Goal: Use online tool/utility: Utilize a website feature to perform a specific function

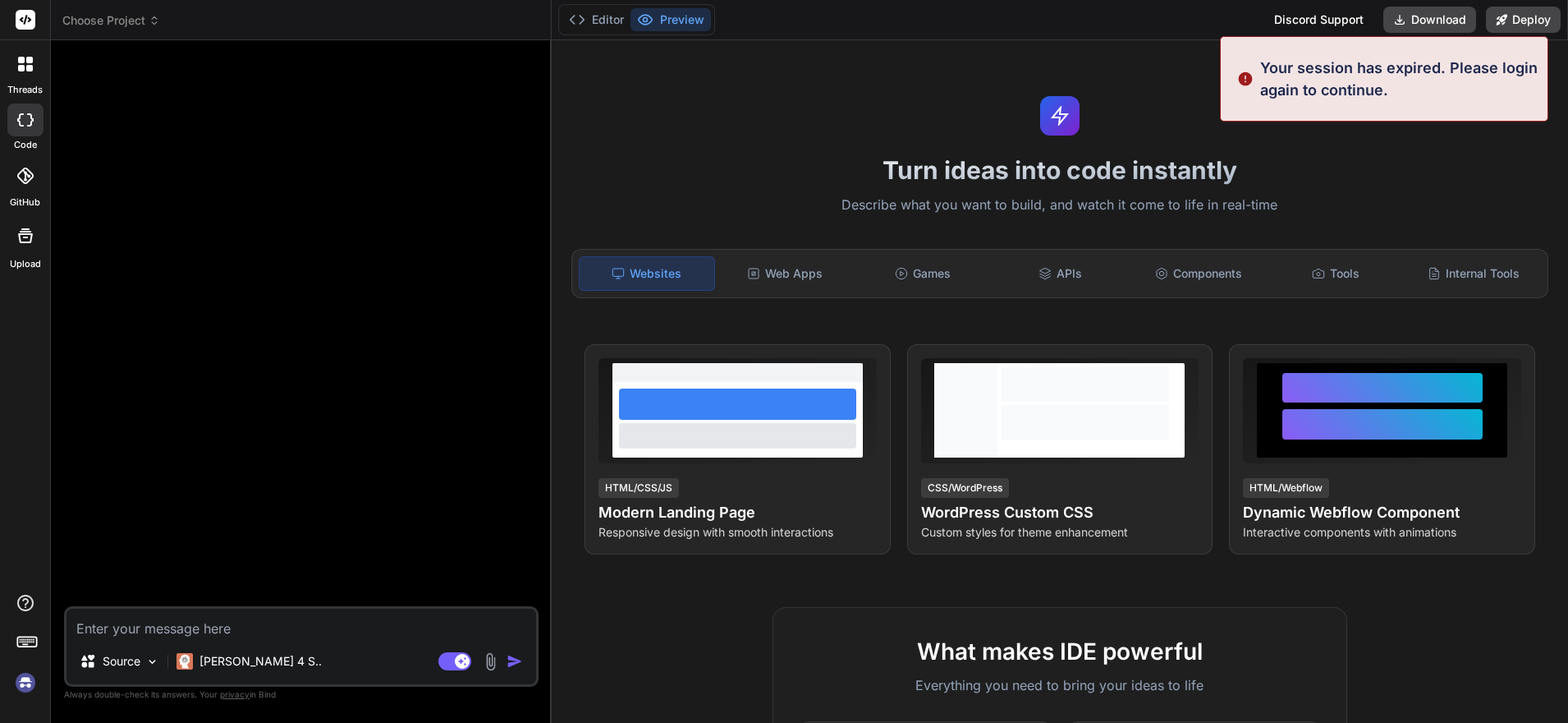
click at [1337, 180] on h1 "Turn ideas into code instantly" at bounding box center [1060, 170] width 996 height 30
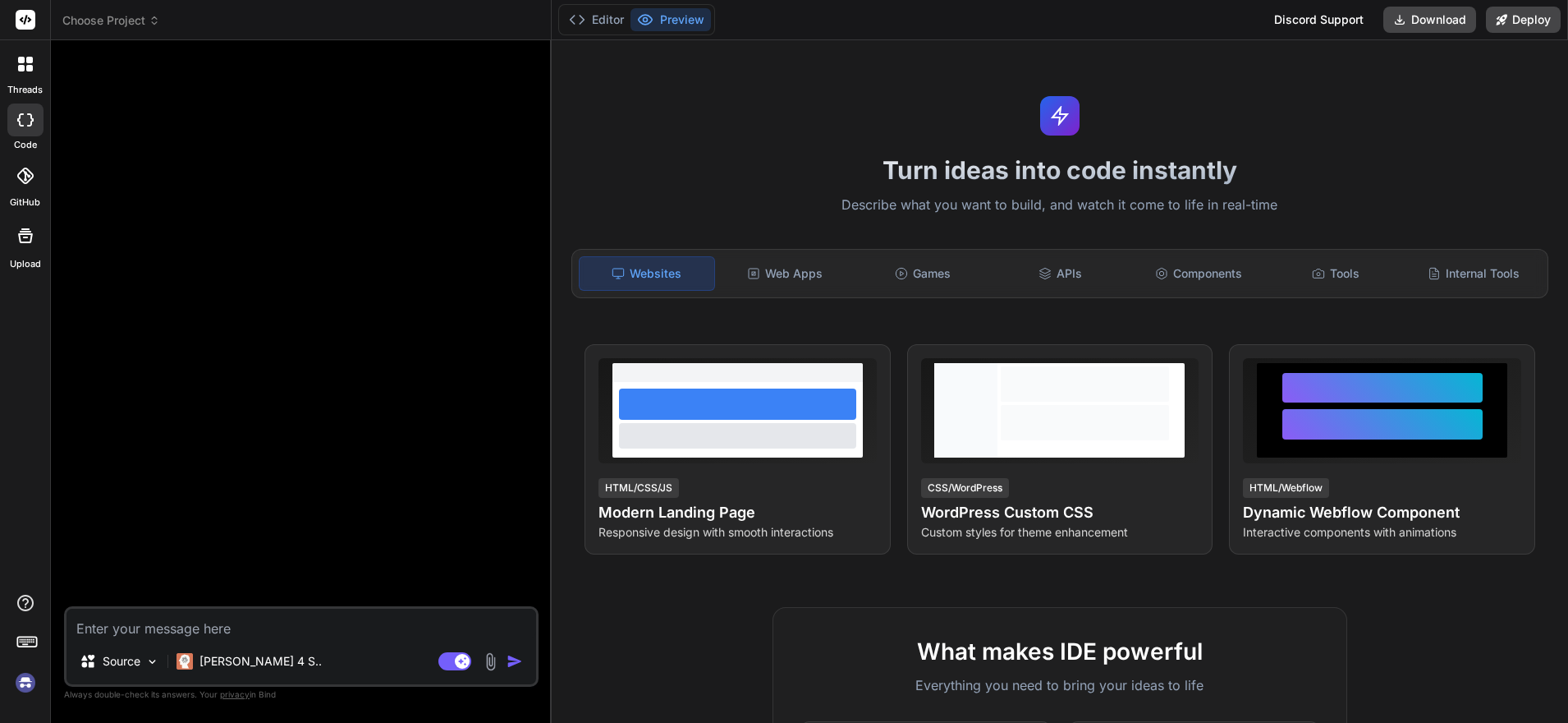
click at [23, 680] on img at bounding box center [25, 683] width 28 height 28
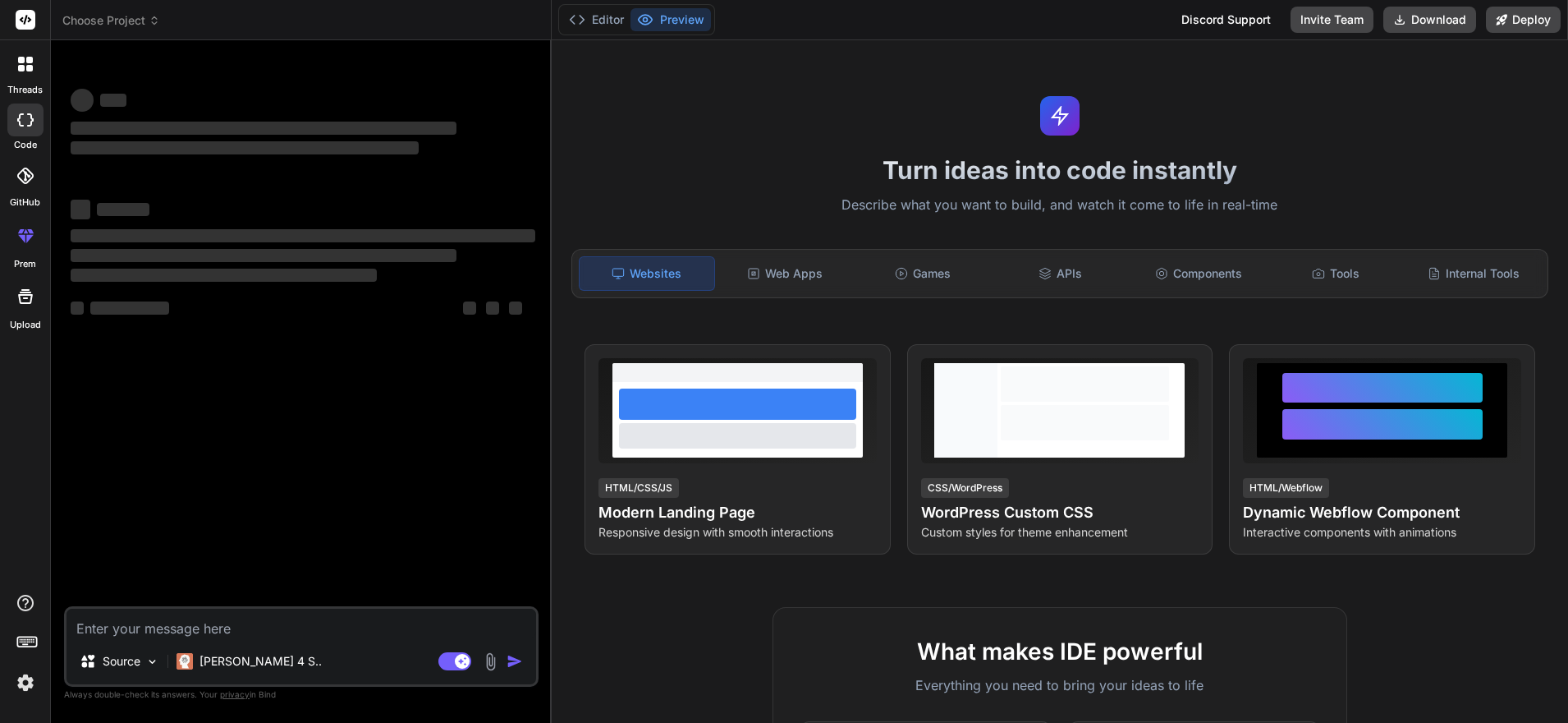
type textarea "x"
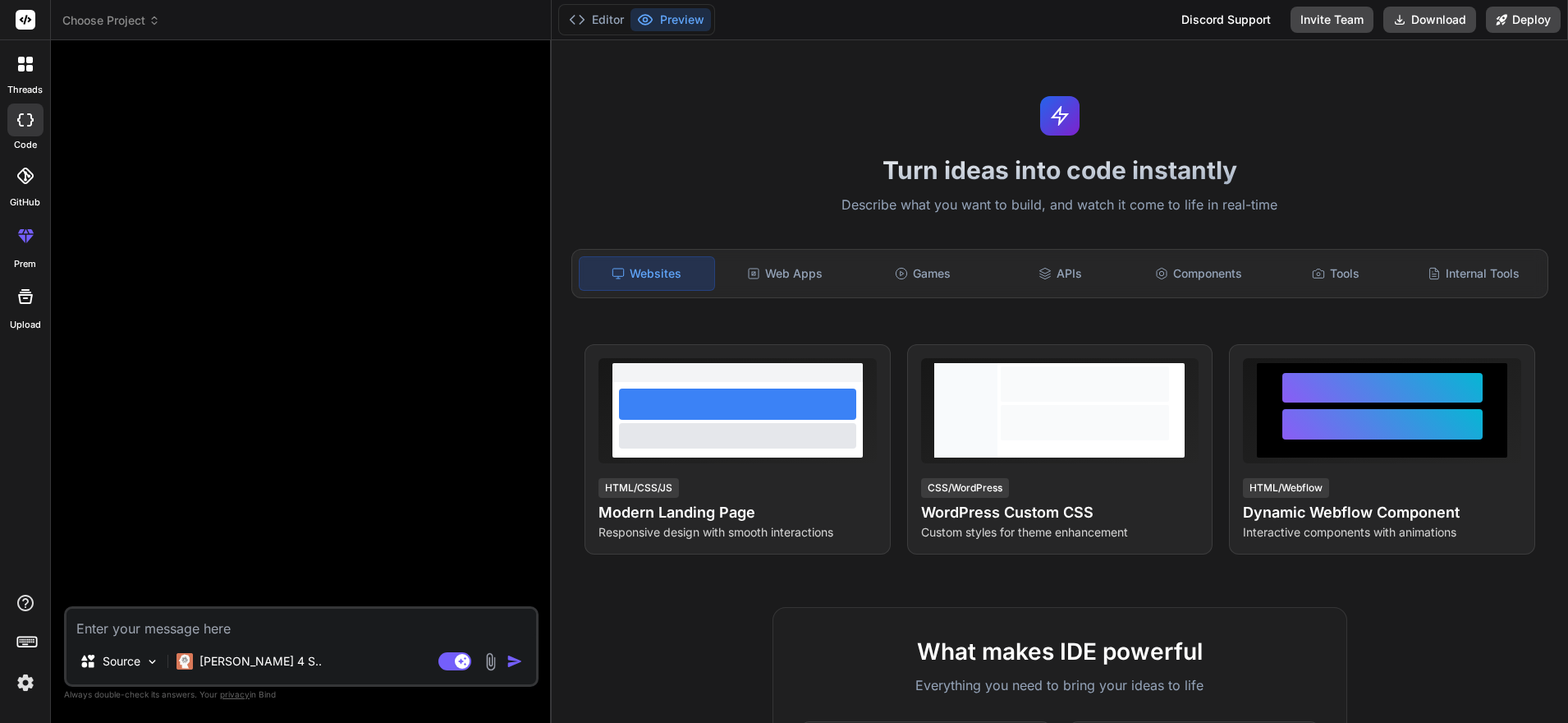
click at [169, 631] on textarea at bounding box center [301, 623] width 469 height 30
paste textarea "i will give you pdf its 19 pages with images will you wrap them in 10 pages wit…"
type textarea "i will give you pdf its 19 pages with images will you wrap them in 10 pages wit…"
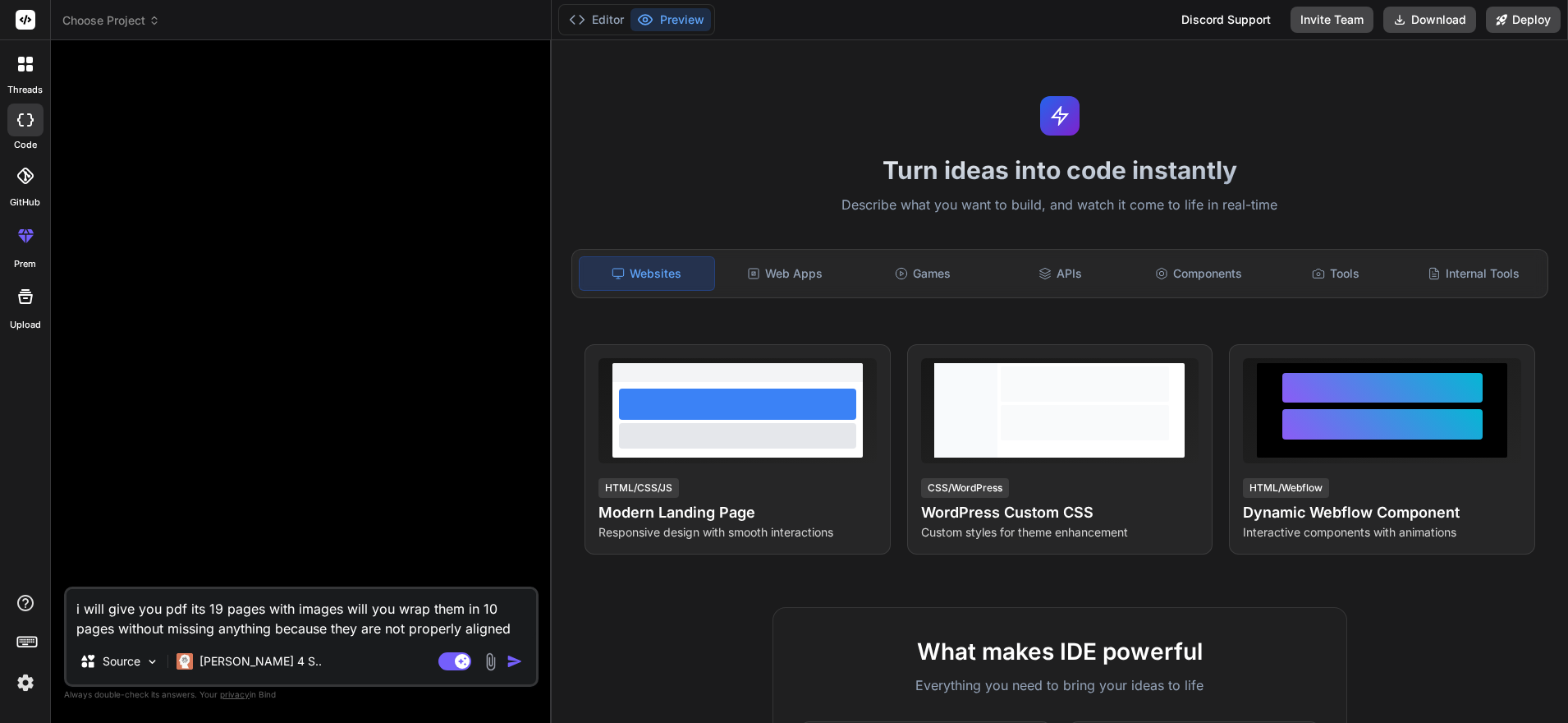
type textarea "x"
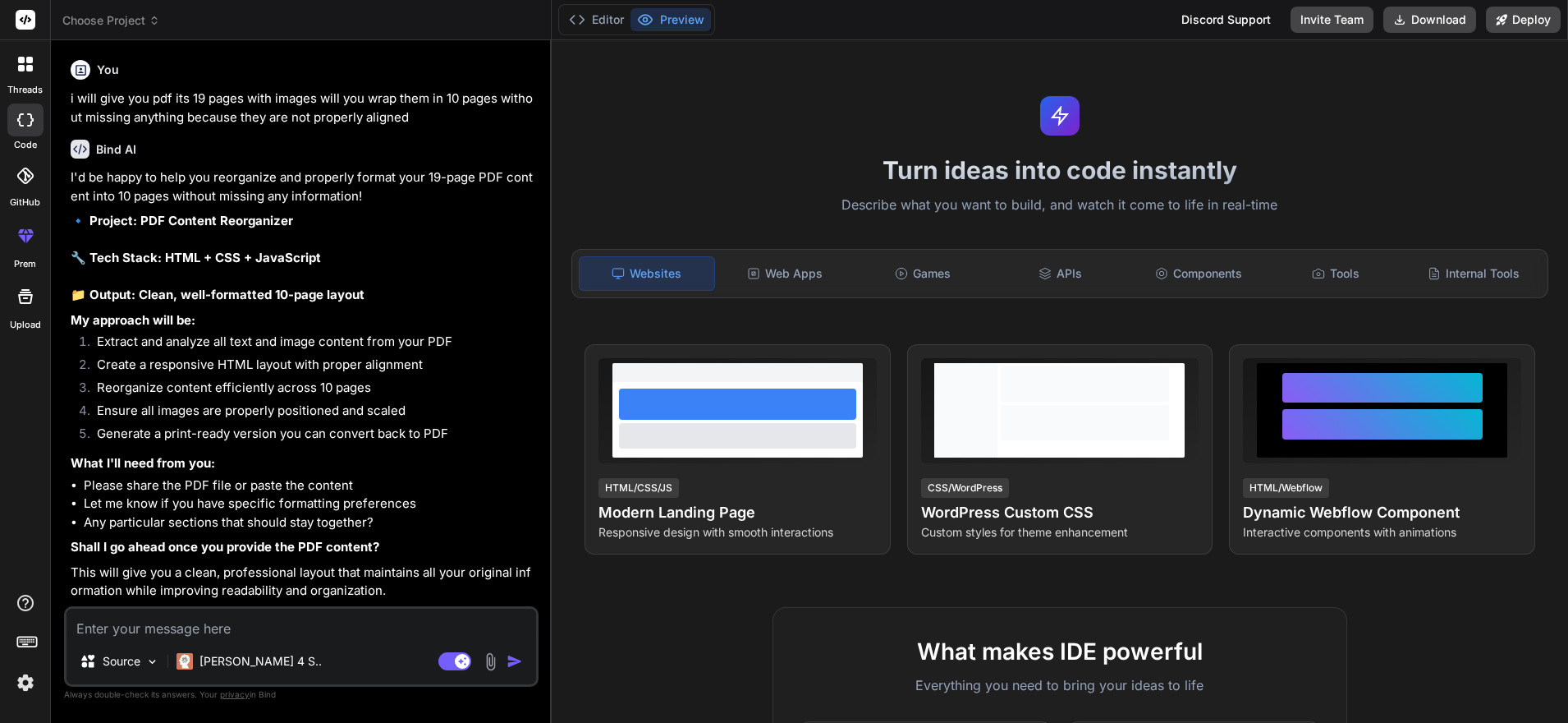
click at [486, 654] on img at bounding box center [490, 661] width 19 height 19
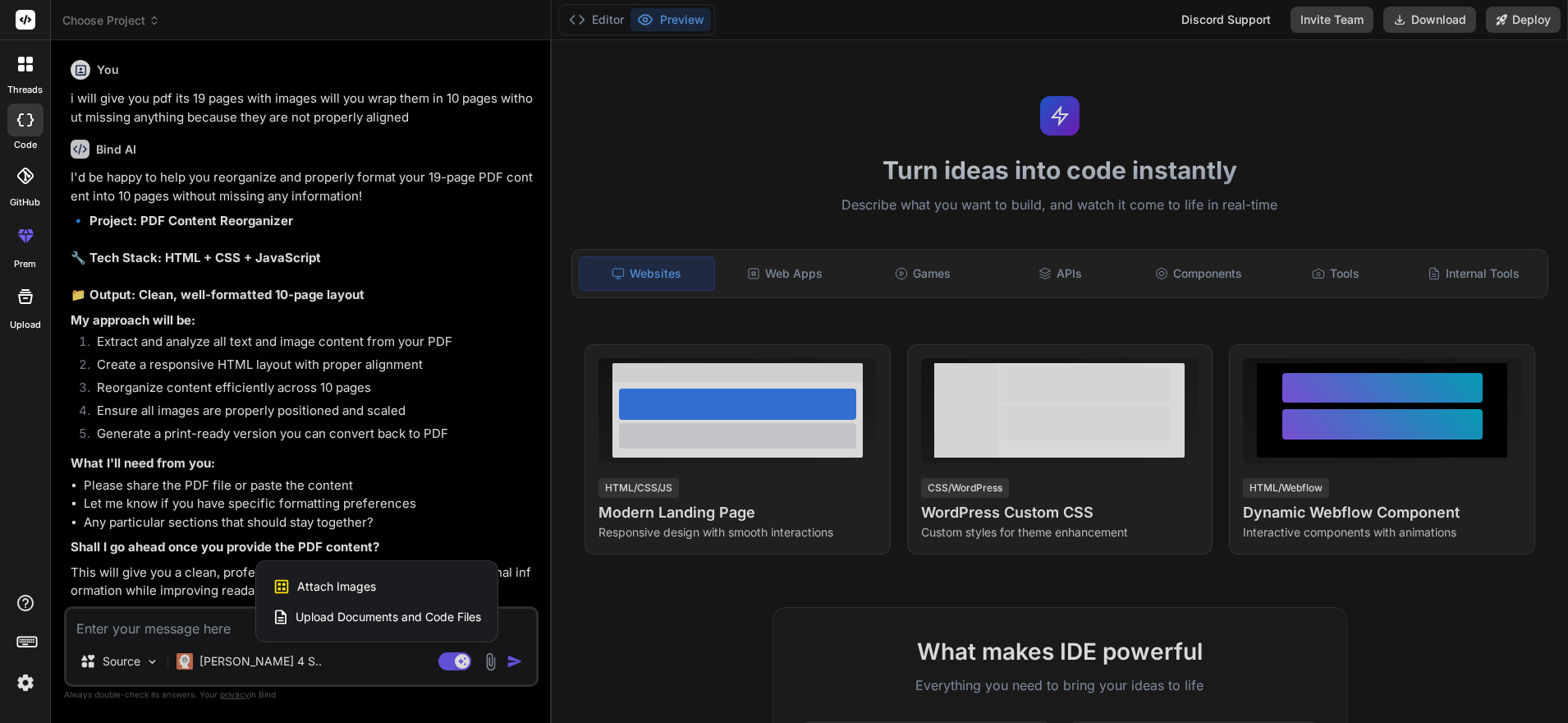
click at [350, 612] on span "Upload Documents and Code Files" at bounding box center [388, 617] width 186 height 16
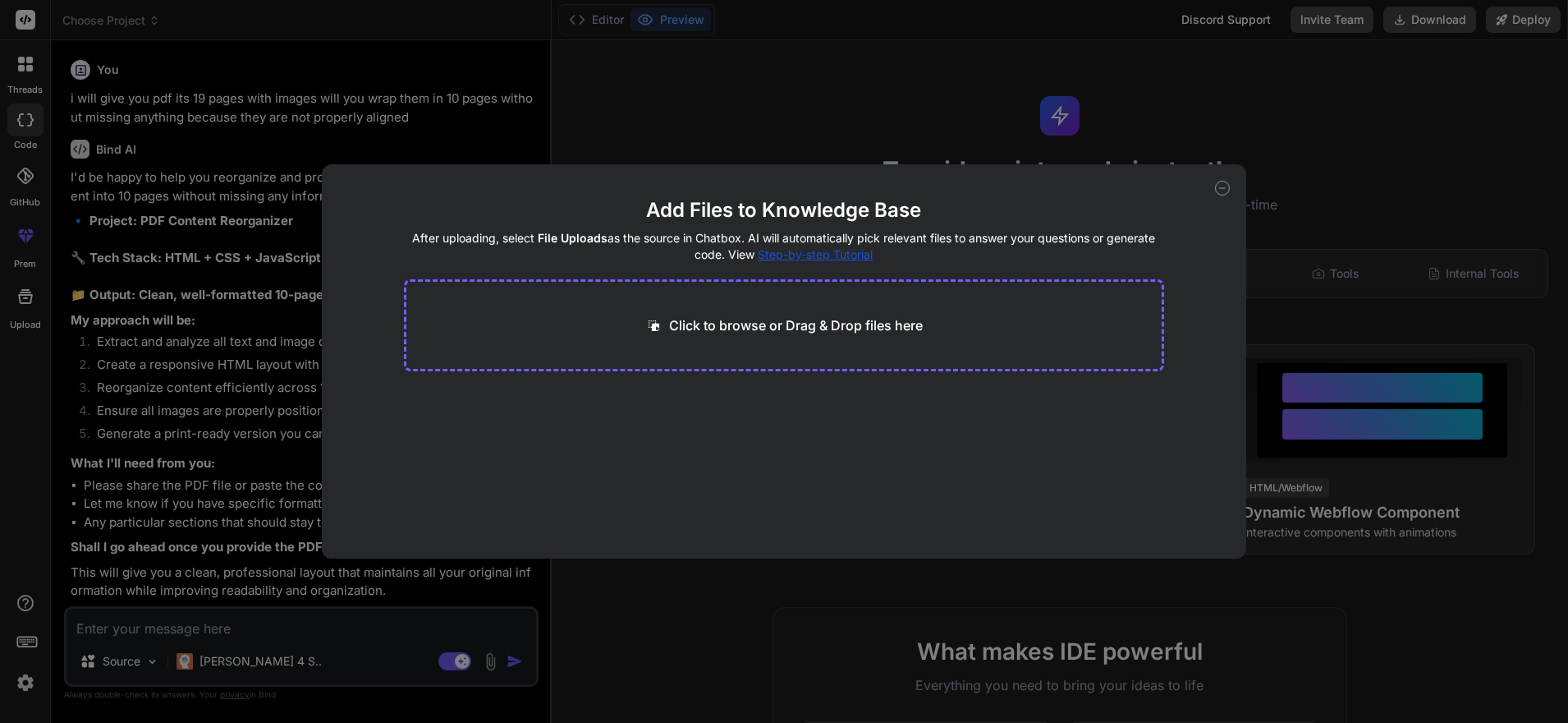
click at [744, 338] on div "Click to browse or Drag & Drop files here" at bounding box center [784, 325] width 760 height 92
click at [658, 321] on icon at bounding box center [653, 325] width 17 height 17
click at [1219, 187] on icon at bounding box center [1222, 188] width 14 height 14
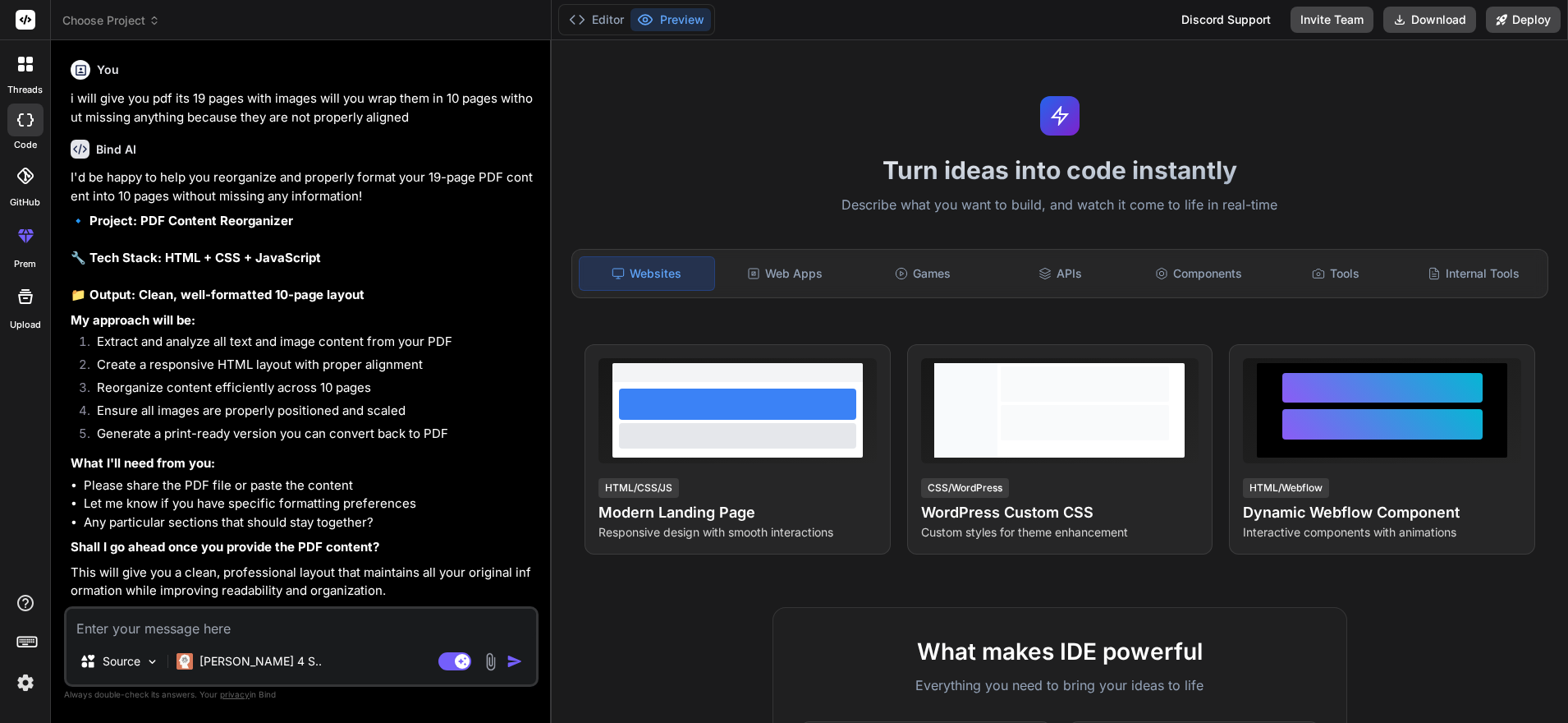
click at [492, 654] on img at bounding box center [490, 661] width 19 height 19
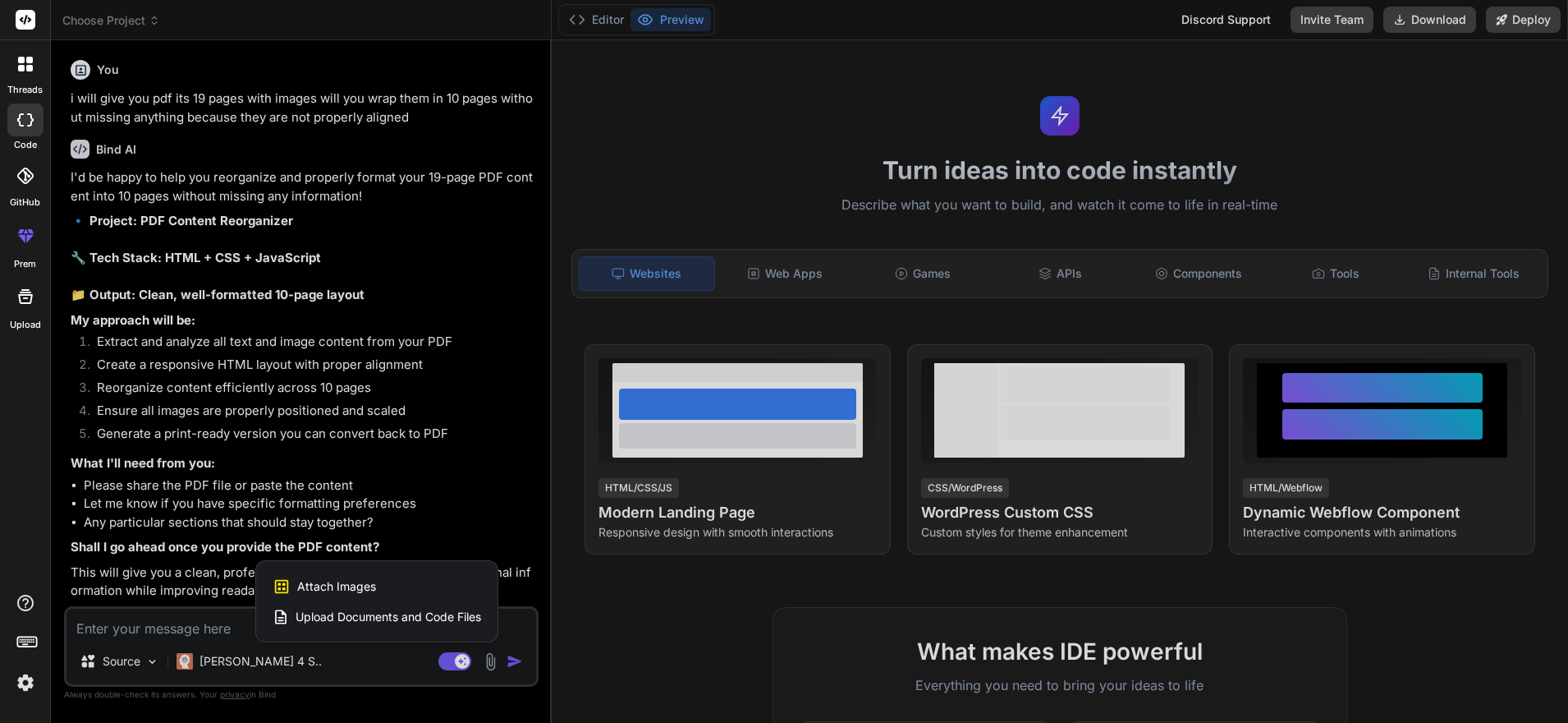
click at [348, 609] on span "Upload Documents and Code Files" at bounding box center [388, 617] width 186 height 16
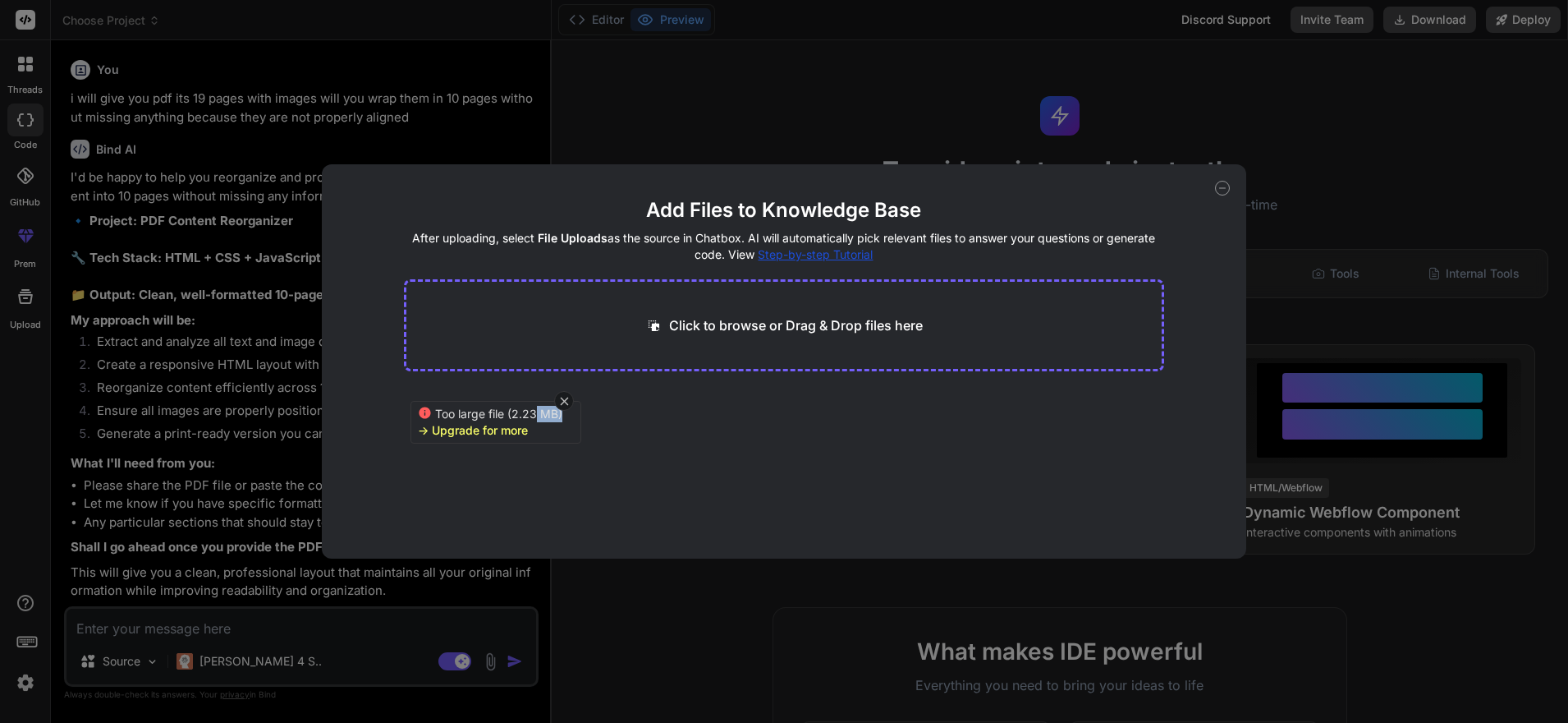
drag, startPoint x: 535, startPoint y: 419, endPoint x: 591, endPoint y: 383, distance: 66.6
click at [591, 383] on div "Click to browse or Drag & Drop files here Too large file (2.23 MB) -> Upgrade f…" at bounding box center [784, 386] width 760 height 214
click at [704, 558] on main "Add Files to Knowledge Base After uploading, select File Uploads as the source …" at bounding box center [784, 378] width 760 height 361
click at [683, 507] on main "Add Files to Knowledge Base After uploading, select File Uploads as the source …" at bounding box center [784, 378] width 760 height 361
click at [517, 653] on div "Add Files to Knowledge Base After uploading, select File Uploads as the source …" at bounding box center [784, 361] width 1568 height 723
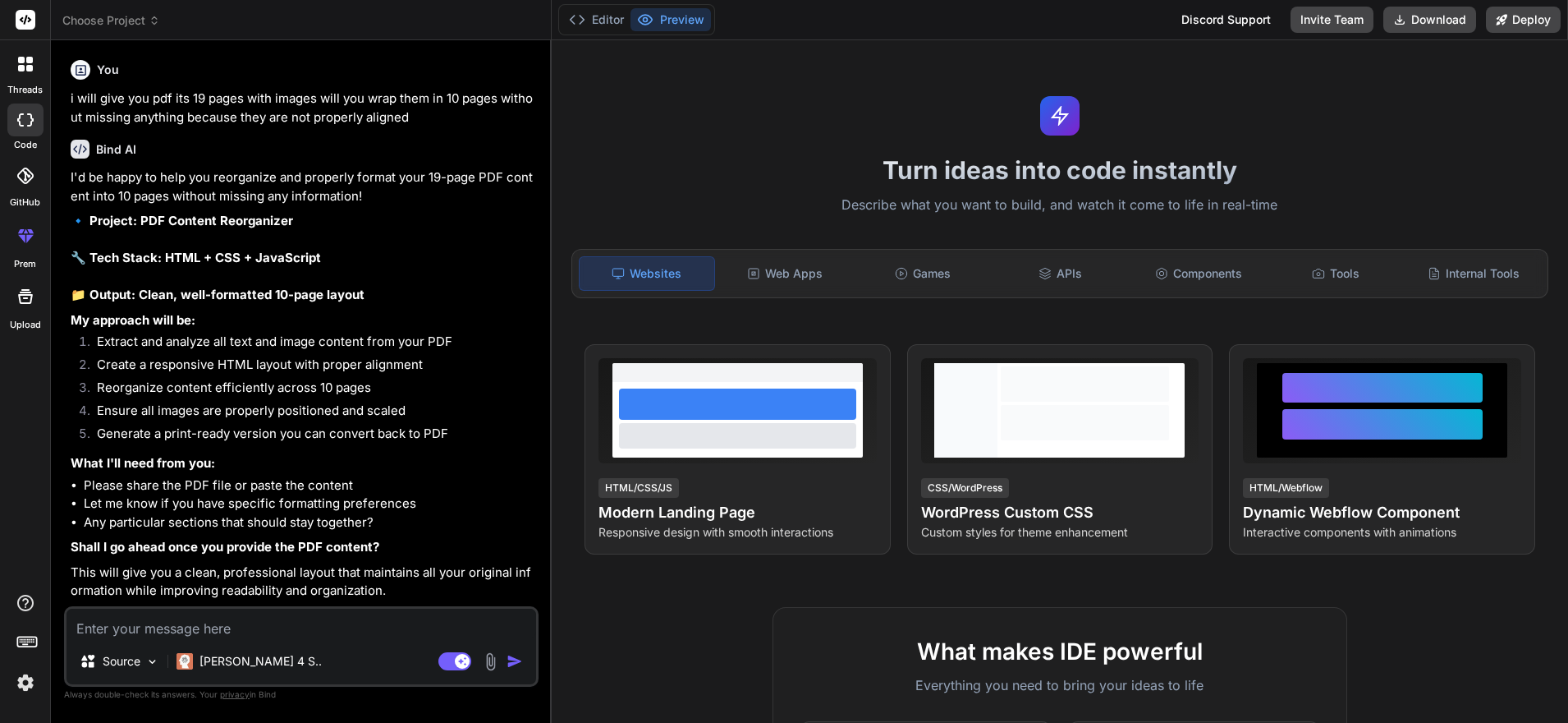
click at [515, 657] on img "button" at bounding box center [514, 661] width 16 height 16
click at [491, 657] on img at bounding box center [490, 661] width 19 height 19
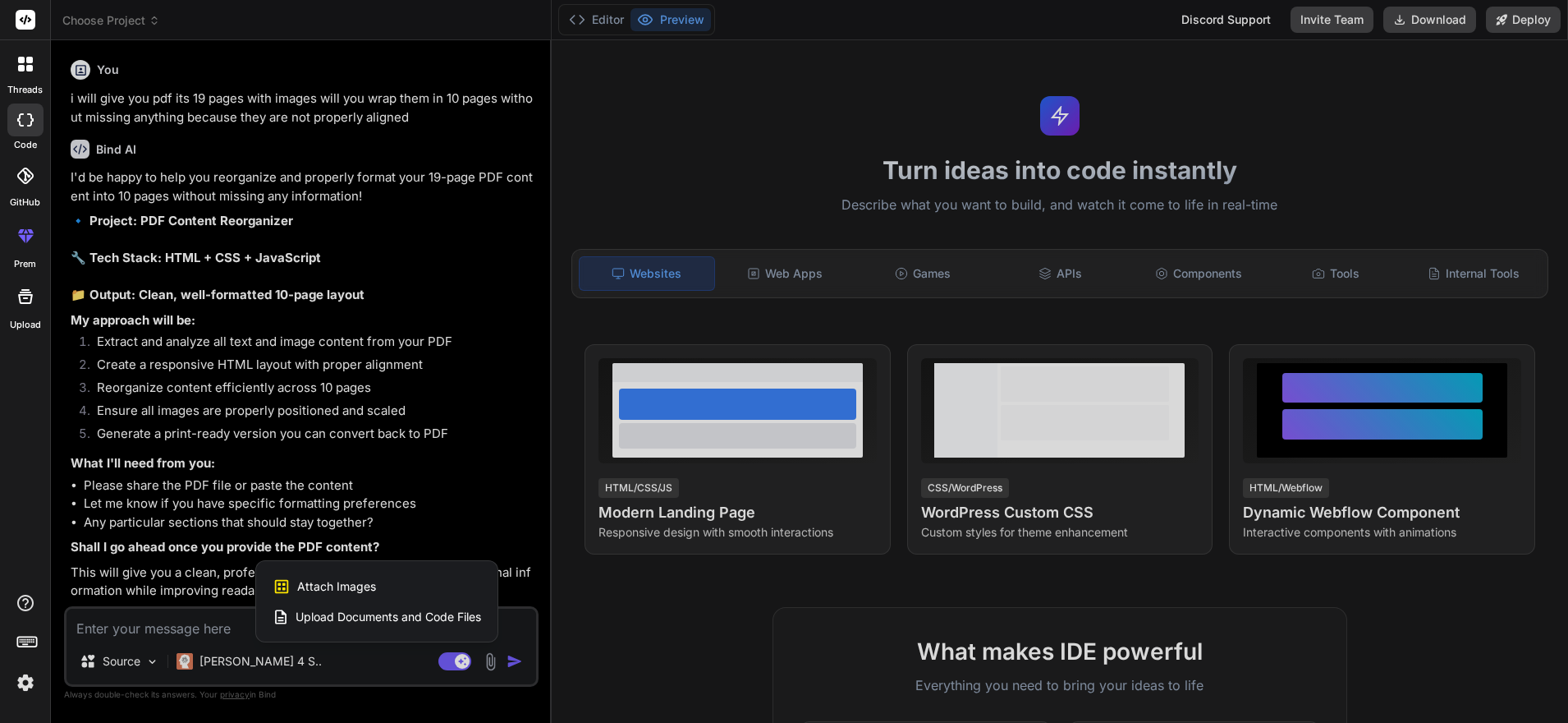
click at [384, 612] on span "Upload Documents and Code Files" at bounding box center [388, 617] width 186 height 16
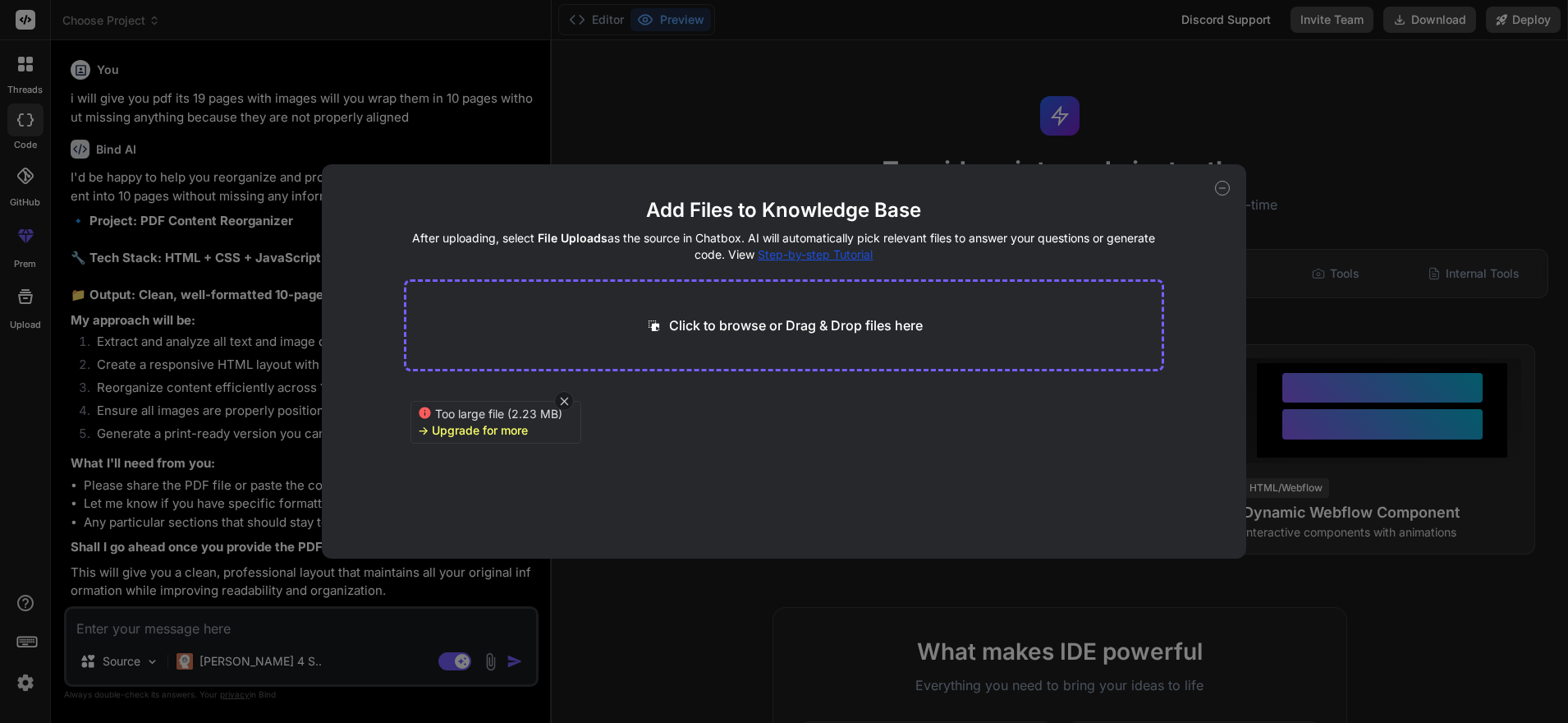
type textarea "x"
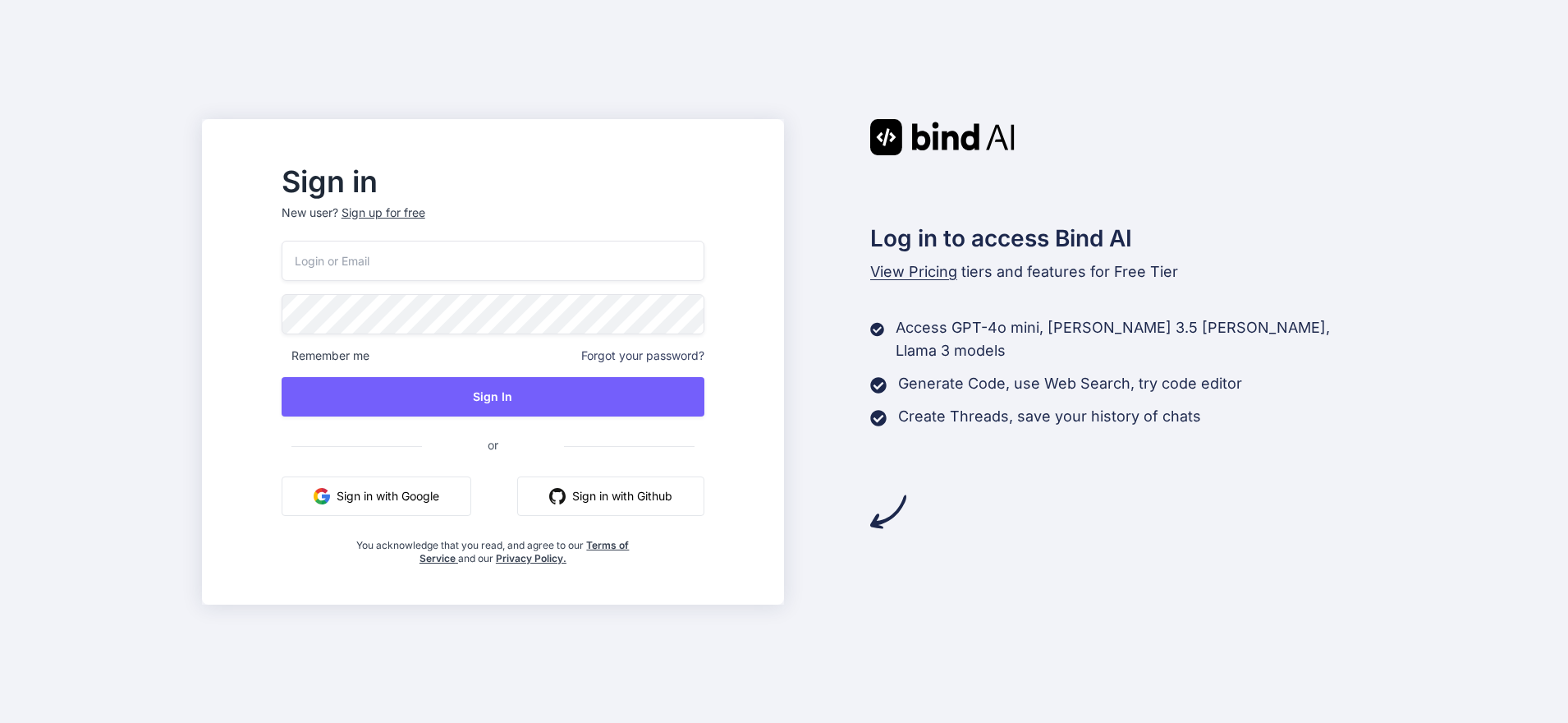
click at [441, 499] on button "Sign in with Google" at bounding box center [376, 497] width 189 height 40
